Goal: Information Seeking & Learning: Learn about a topic

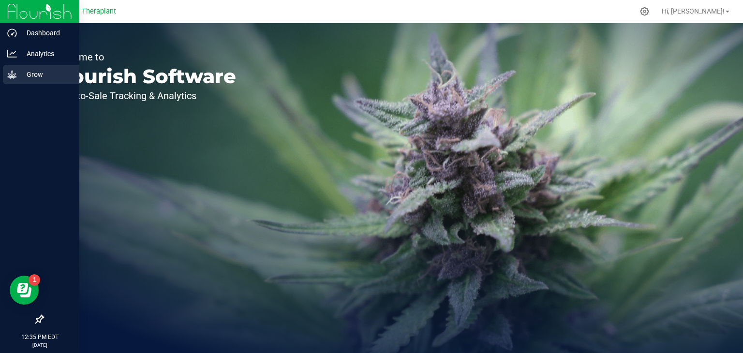
click at [18, 79] on p "Grow" at bounding box center [46, 75] width 58 height 12
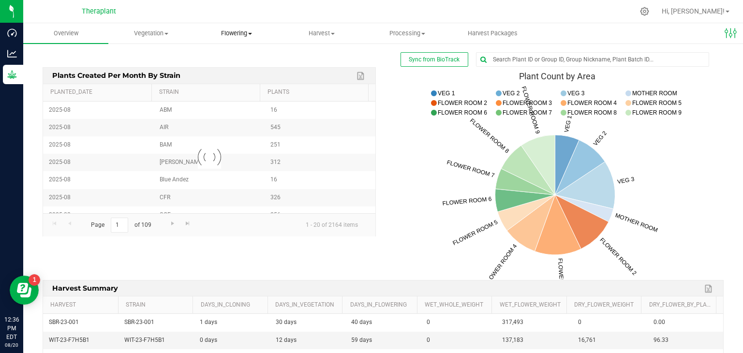
click at [240, 38] on uib-tab-heading "Flowering Create harvest Flowering groups Flowering plants Apply to plants Plan…" at bounding box center [236, 33] width 84 height 19
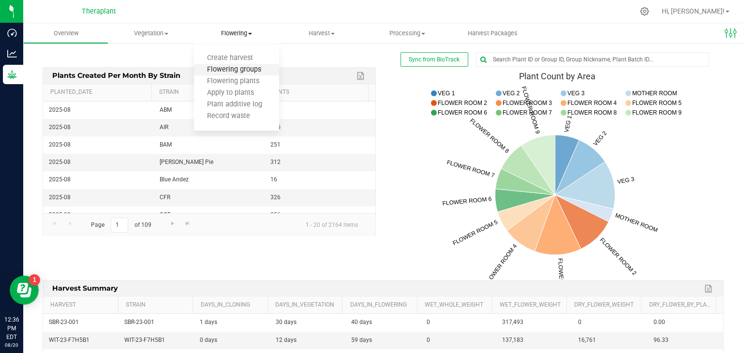
click at [235, 67] on span "Flowering groups" at bounding box center [234, 70] width 80 height 8
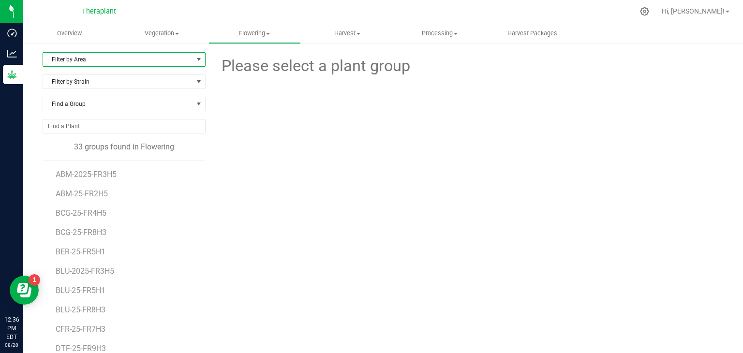
click at [131, 62] on span "Filter by Area" at bounding box center [118, 60] width 150 height 14
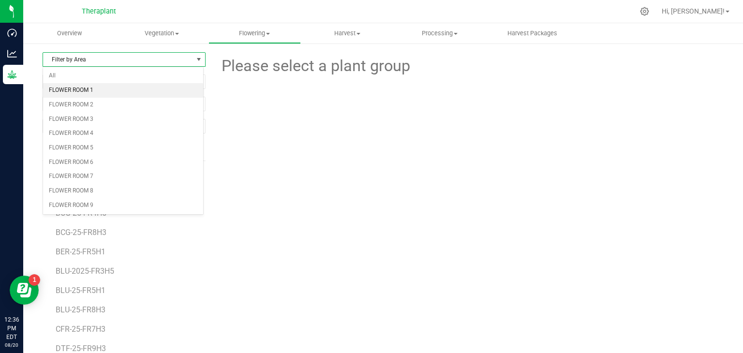
click at [95, 89] on li "FLOWER ROOM 1" at bounding box center [123, 90] width 160 height 15
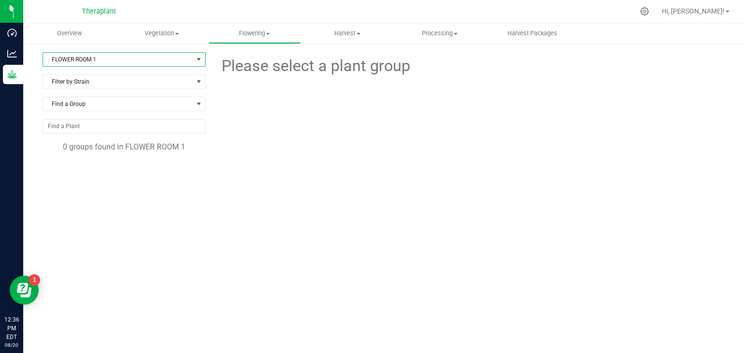
click at [199, 60] on span "select" at bounding box center [199, 60] width 8 height 8
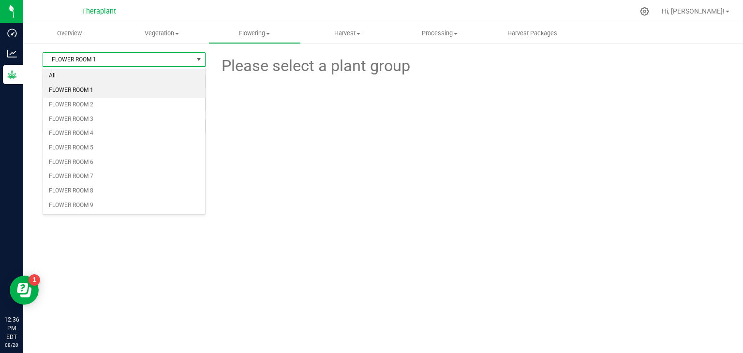
click at [161, 75] on li "All" at bounding box center [124, 76] width 162 height 15
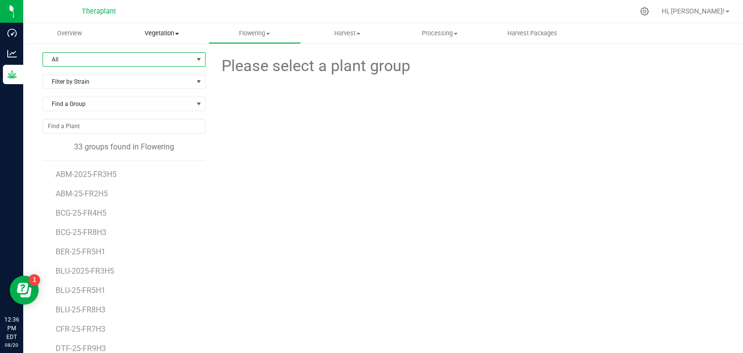
click at [170, 33] on span "Vegetation" at bounding box center [161, 33] width 91 height 9
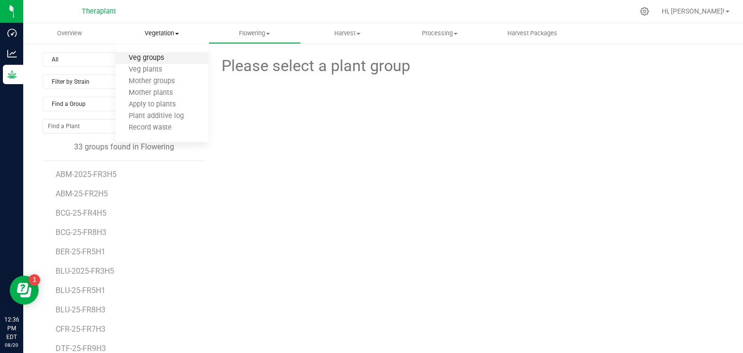
click at [158, 56] on span "Veg groups" at bounding box center [146, 58] width 61 height 8
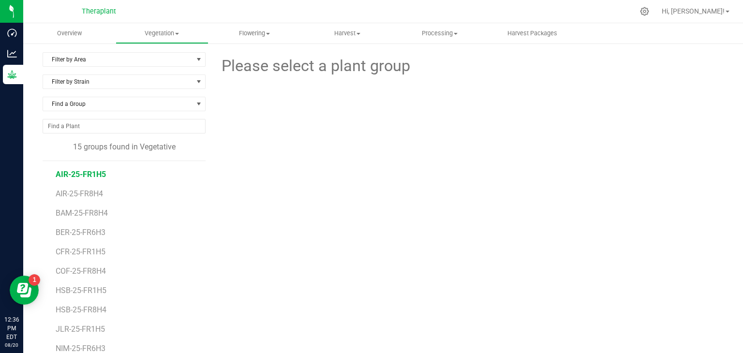
click at [95, 173] on span "AIR-25-FR1H5" at bounding box center [81, 174] width 50 height 9
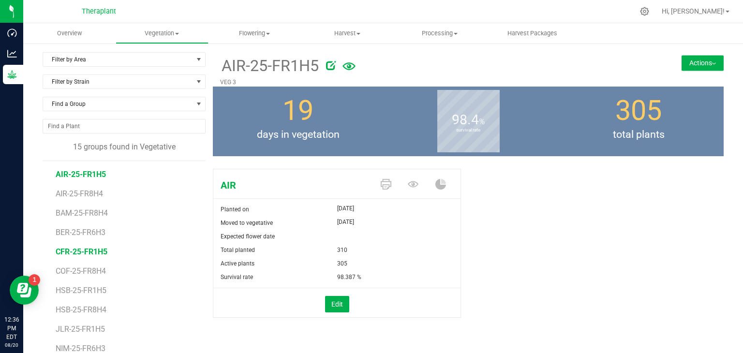
click at [97, 248] on span "CFR-25-FR1H5" at bounding box center [82, 251] width 52 height 9
click at [89, 289] on span "HSB-25-FR1H5" at bounding box center [82, 290] width 53 height 9
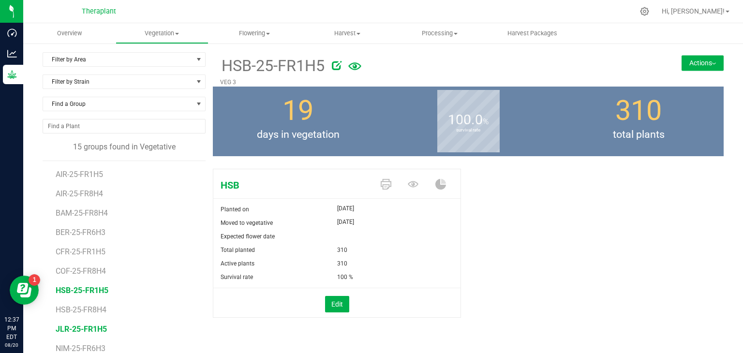
click at [101, 328] on span "JLR-25-FR1H5" at bounding box center [81, 328] width 51 height 9
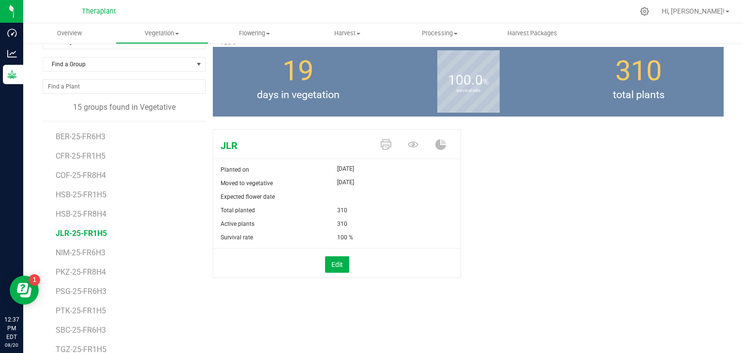
scroll to position [59, 0]
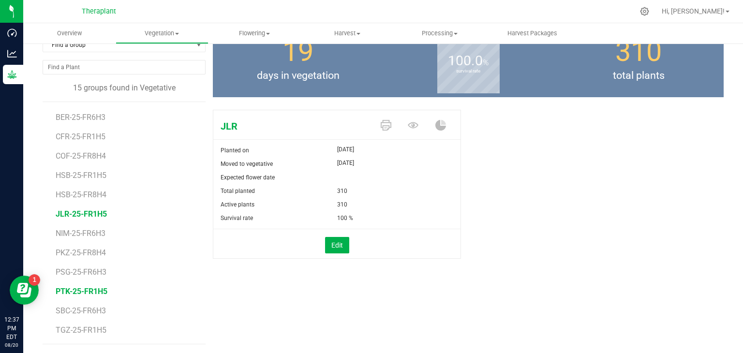
click at [91, 290] on span "PTK-25-FR1H5" at bounding box center [82, 291] width 52 height 9
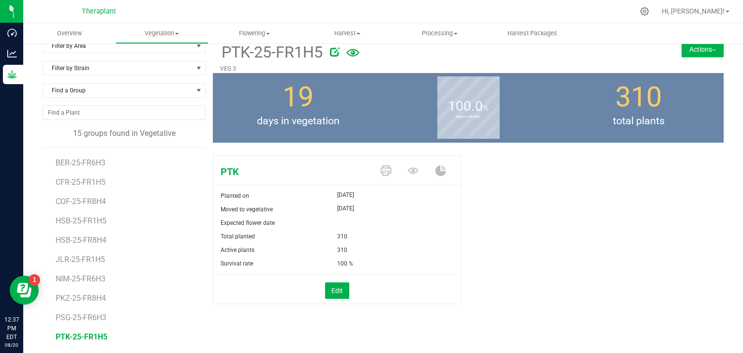
scroll to position [59, 0]
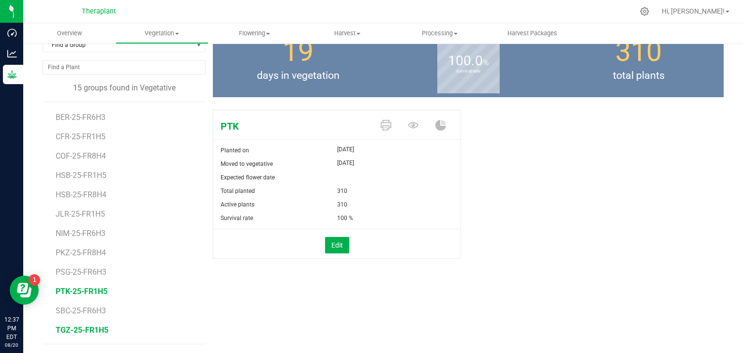
click at [70, 328] on span "TGZ-25-FR1H5" at bounding box center [82, 329] width 53 height 9
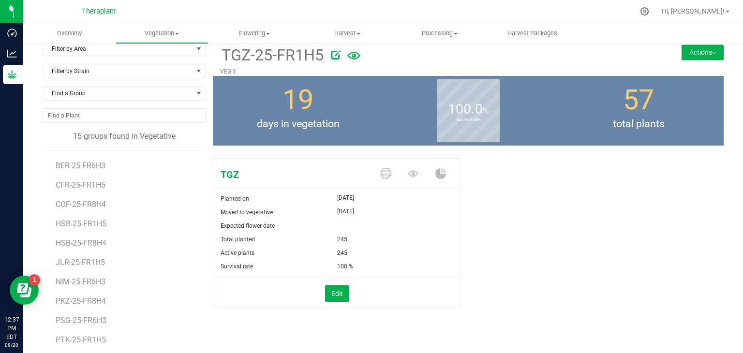
scroll to position [7, 0]
